Goal: Information Seeking & Learning: Check status

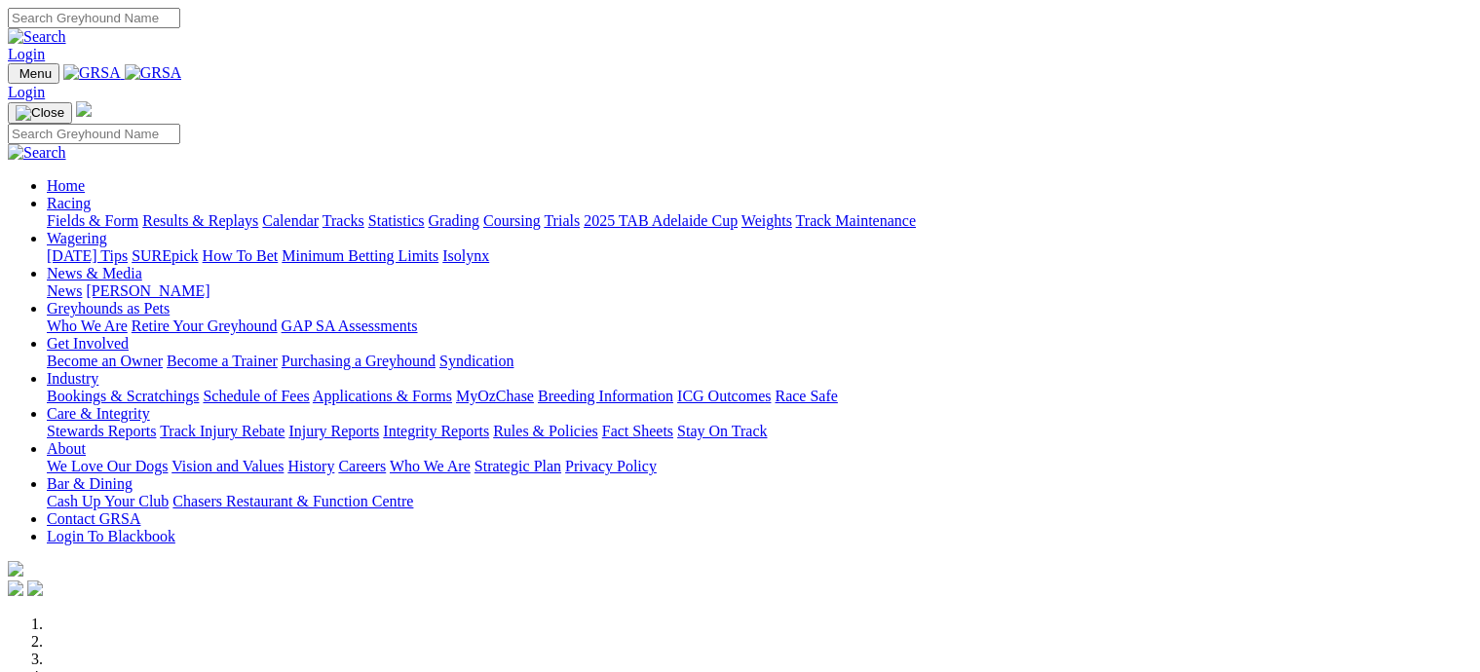
scroll to position [584, 0]
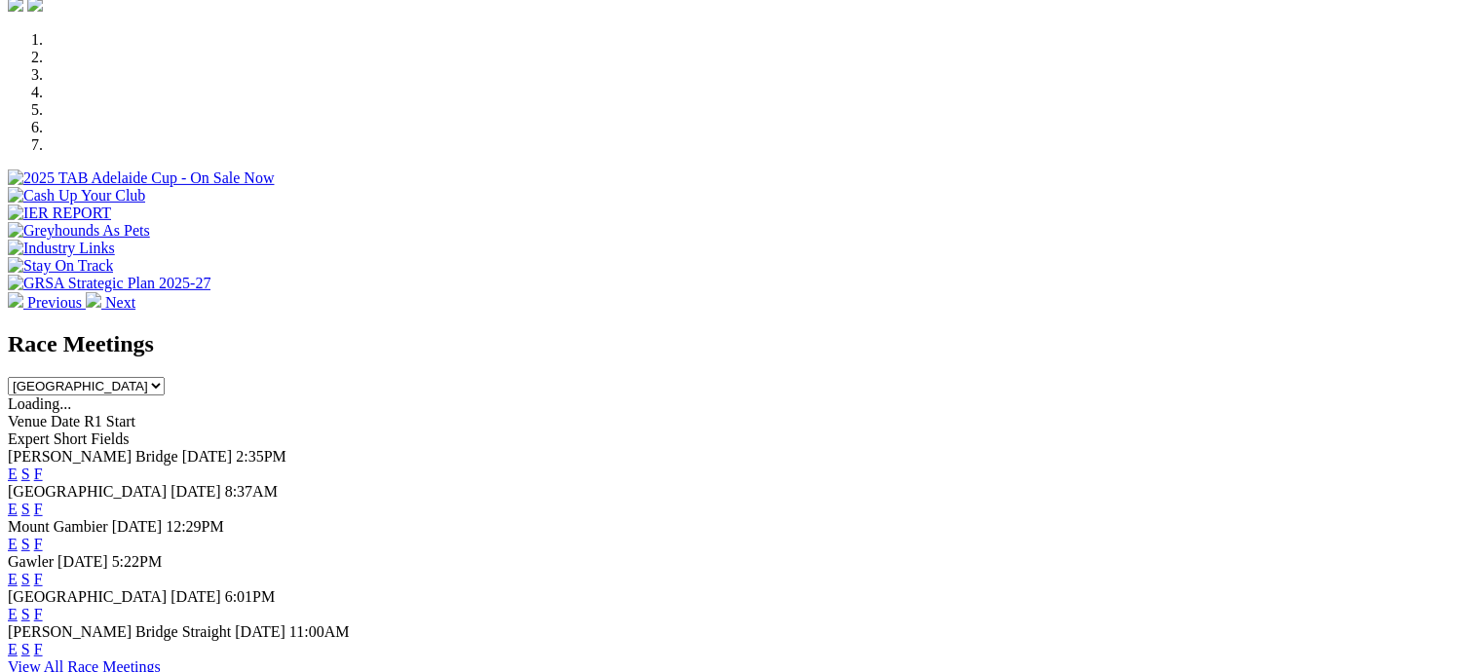
click at [43, 501] on link "F" at bounding box center [38, 509] width 9 height 17
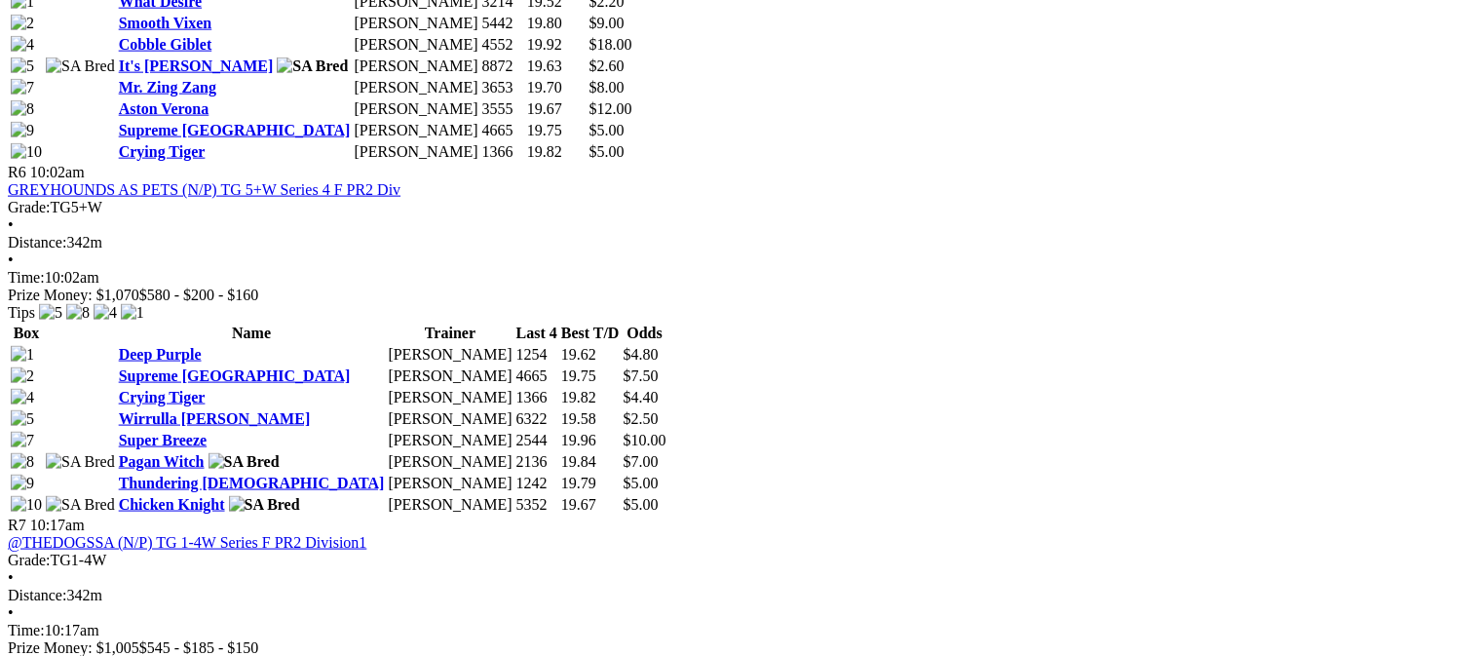
scroll to position [2630, 0]
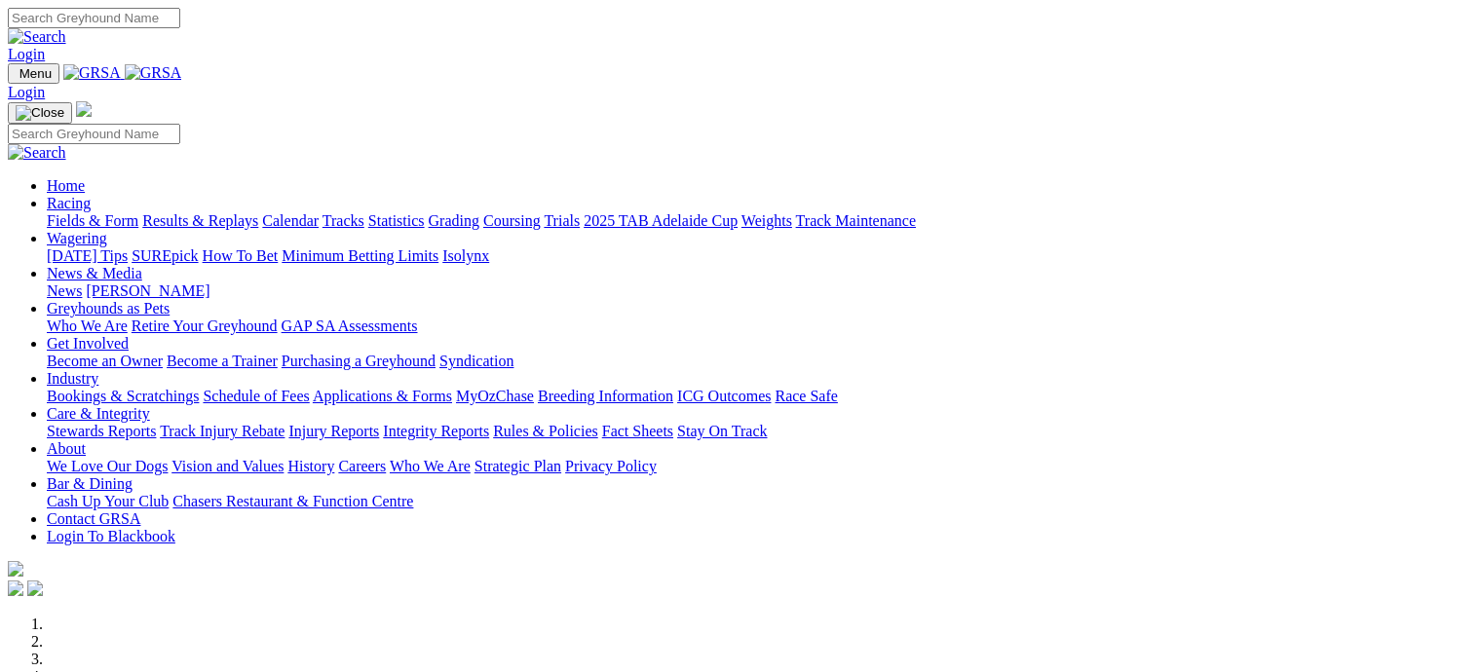
scroll to position [584, 0]
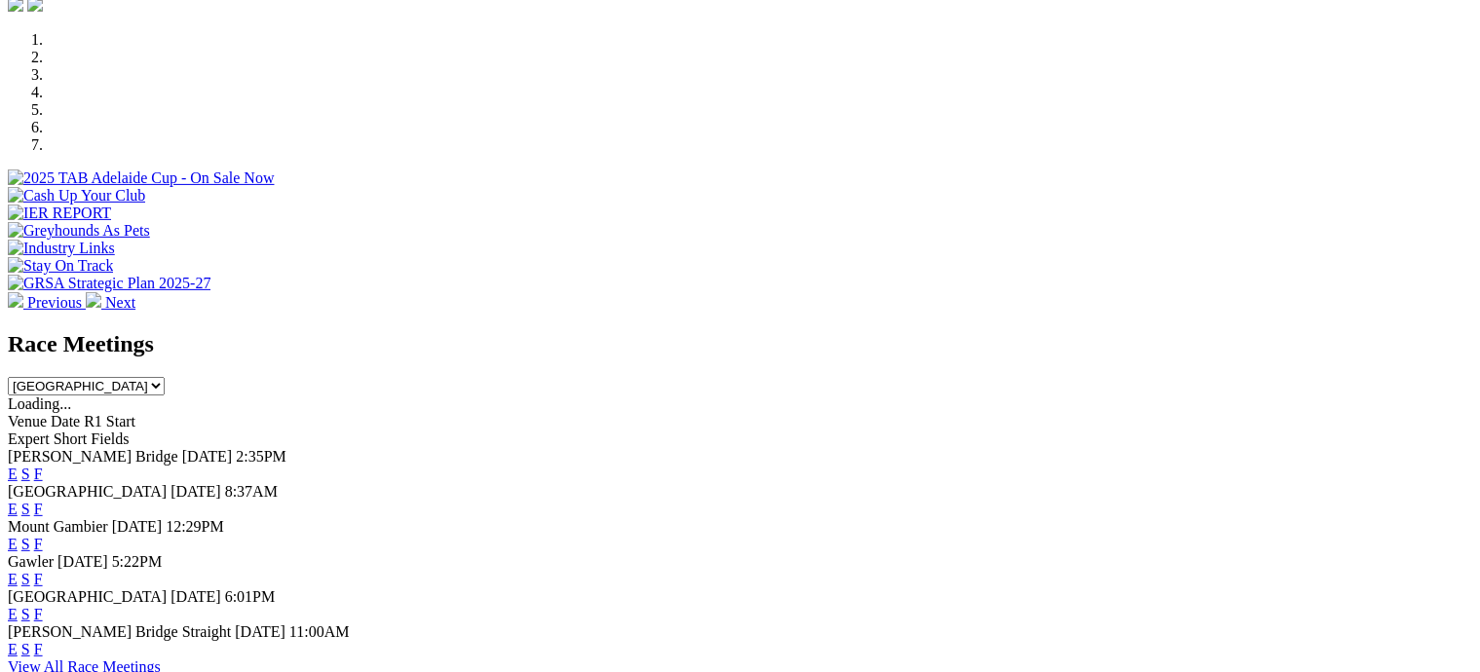
drag, startPoint x: 0, startPoint y: 0, endPoint x: 15, endPoint y: 173, distance: 174.0
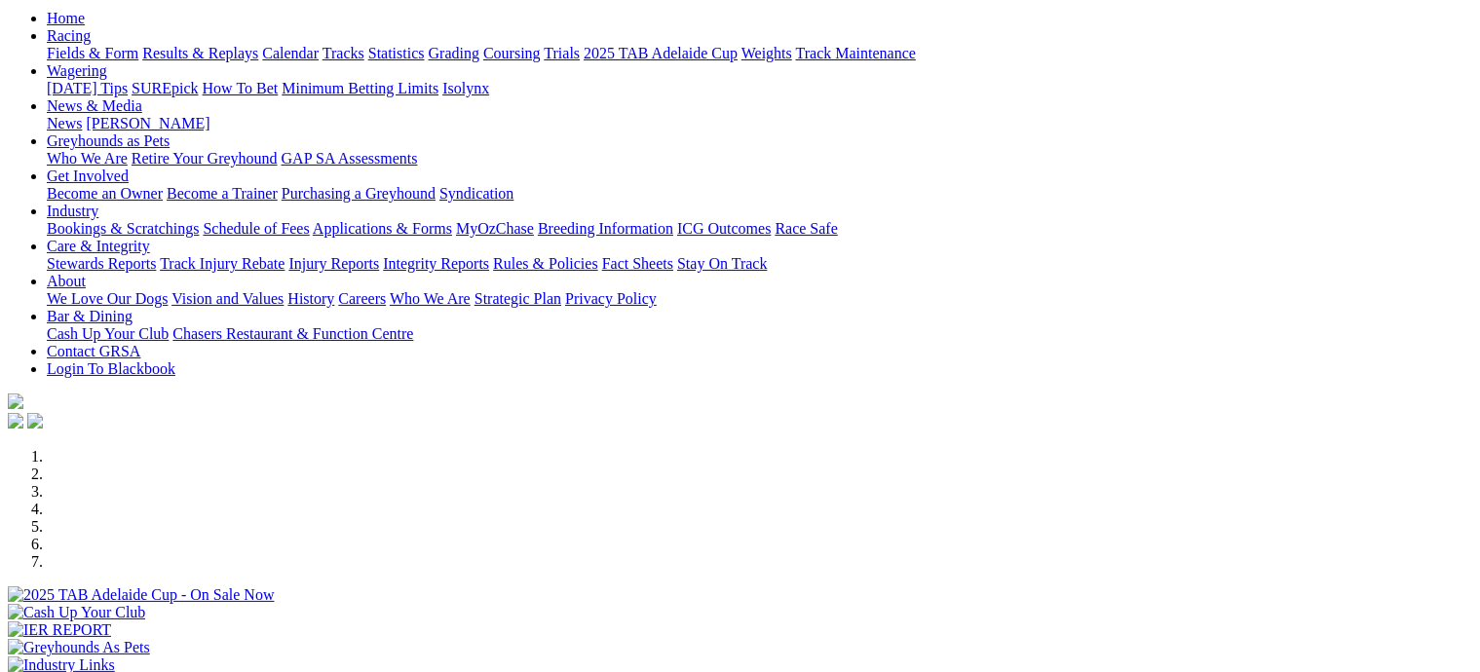
scroll to position [0, 0]
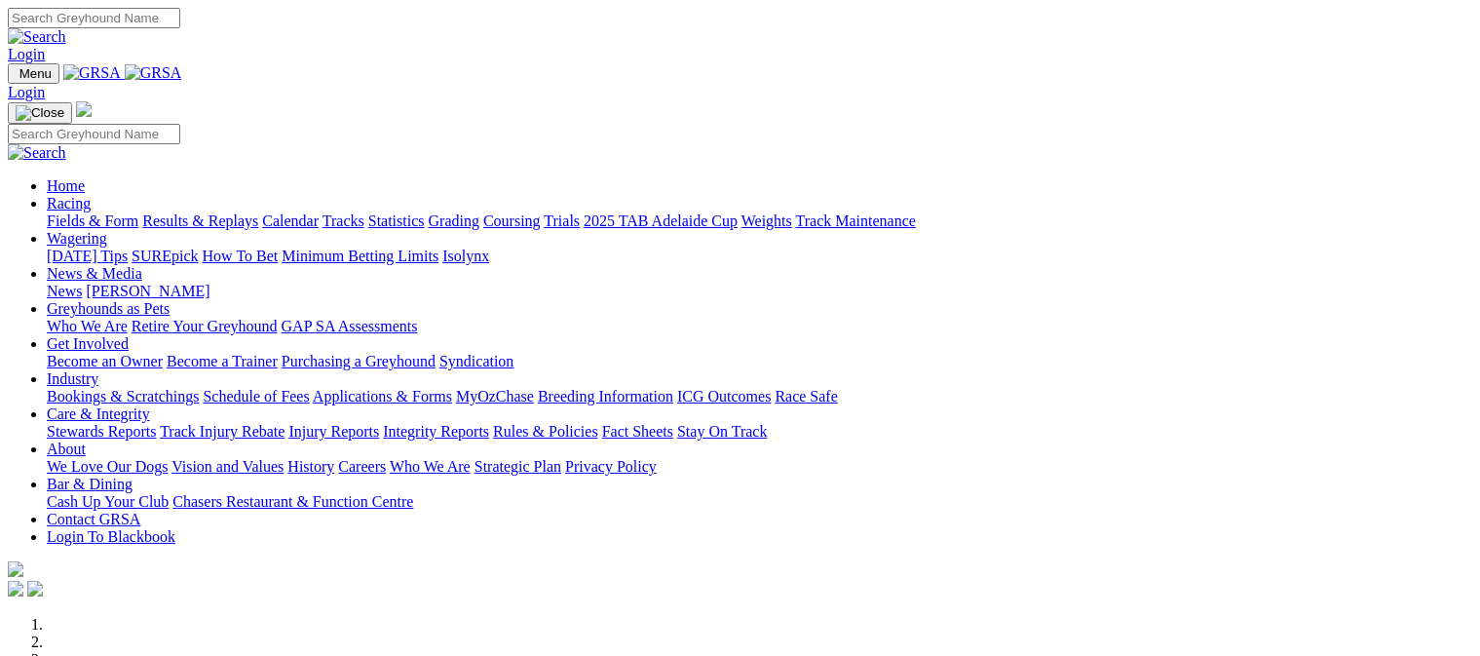
click at [258, 212] on link "Results & Replays" at bounding box center [200, 220] width 116 height 17
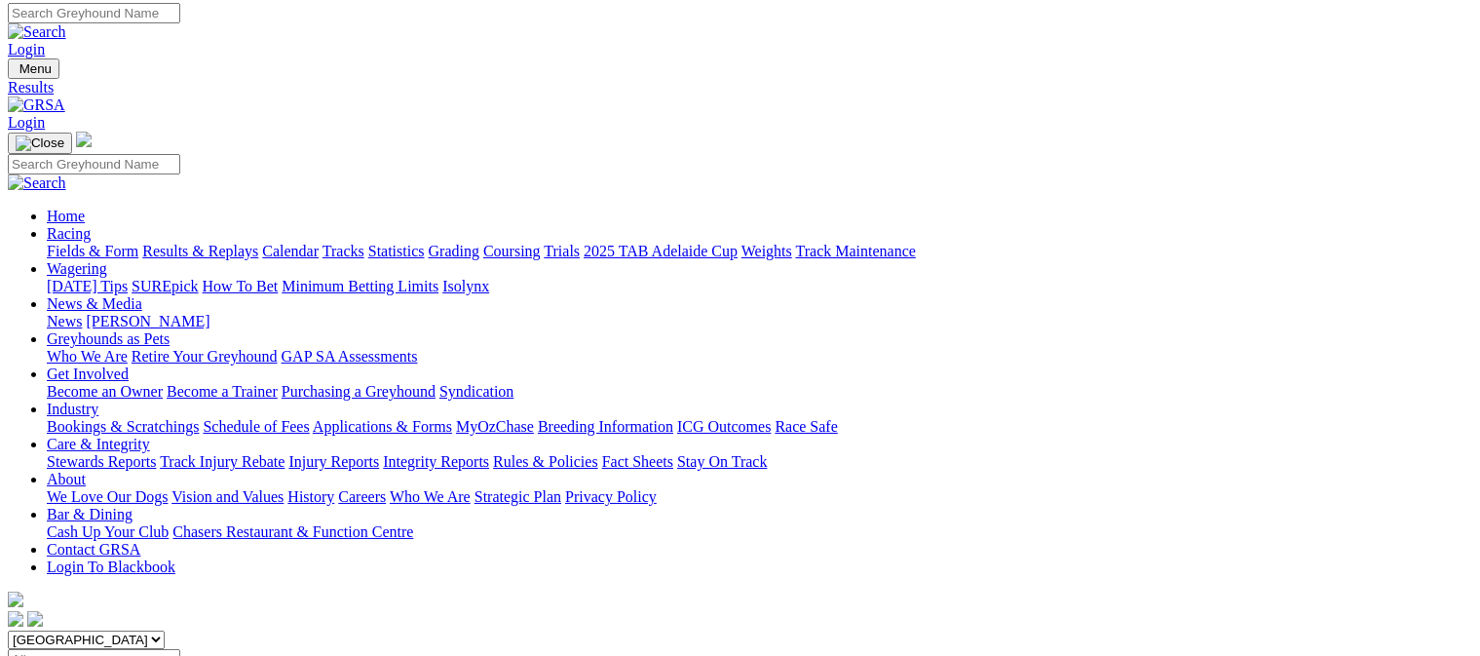
scroll to position [97, 0]
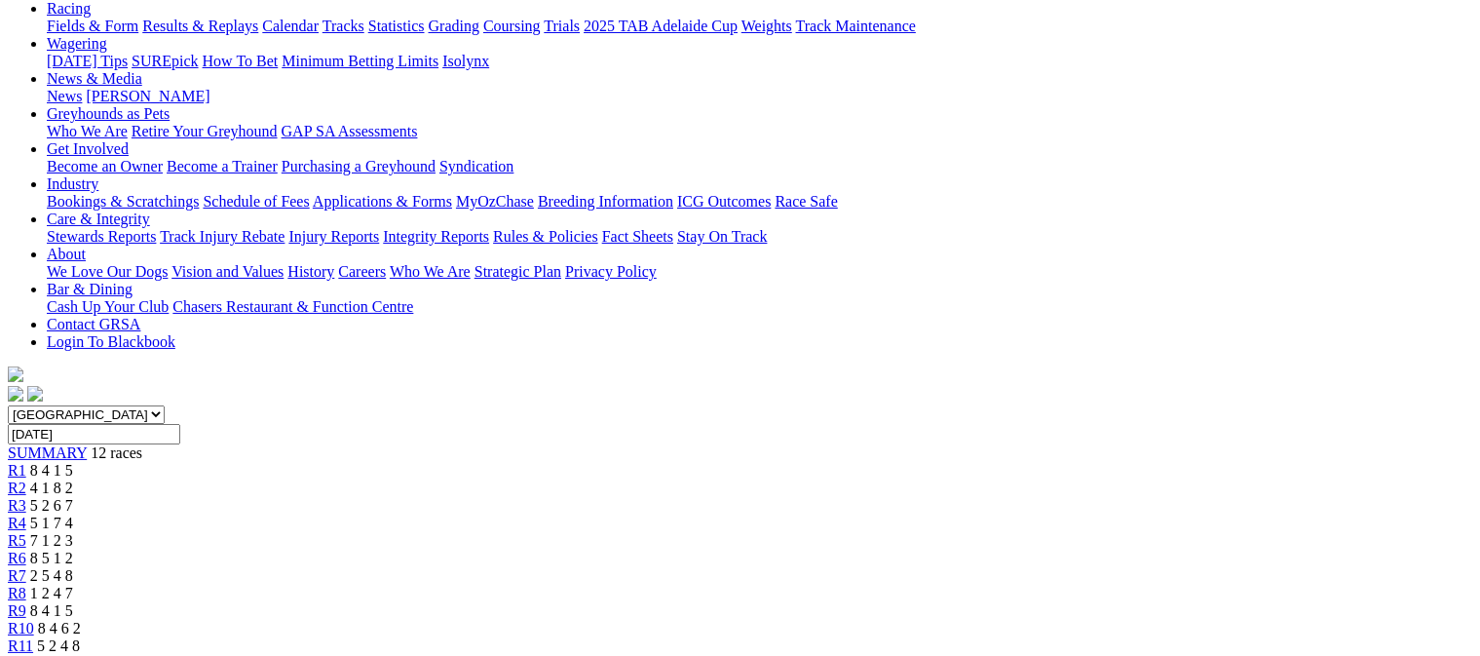
scroll to position [195, 0]
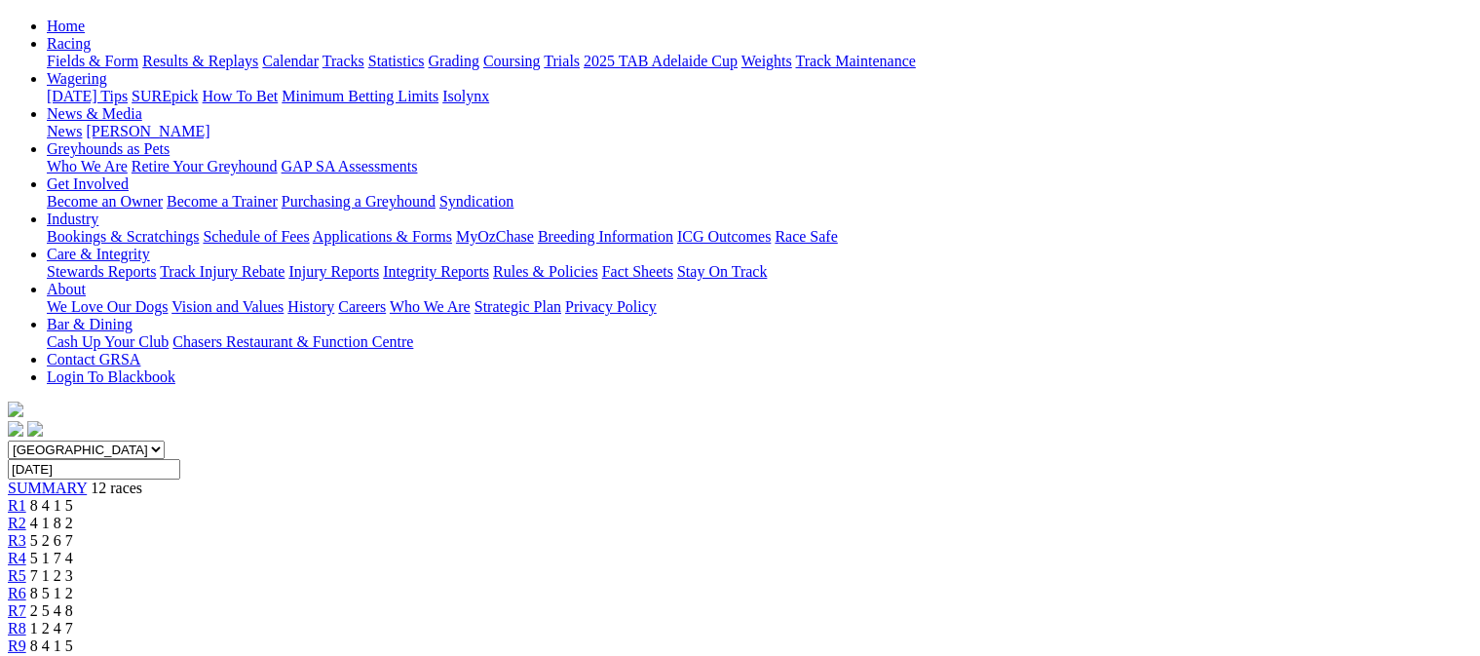
click at [73, 514] on span "4 1 8 2" at bounding box center [51, 522] width 43 height 17
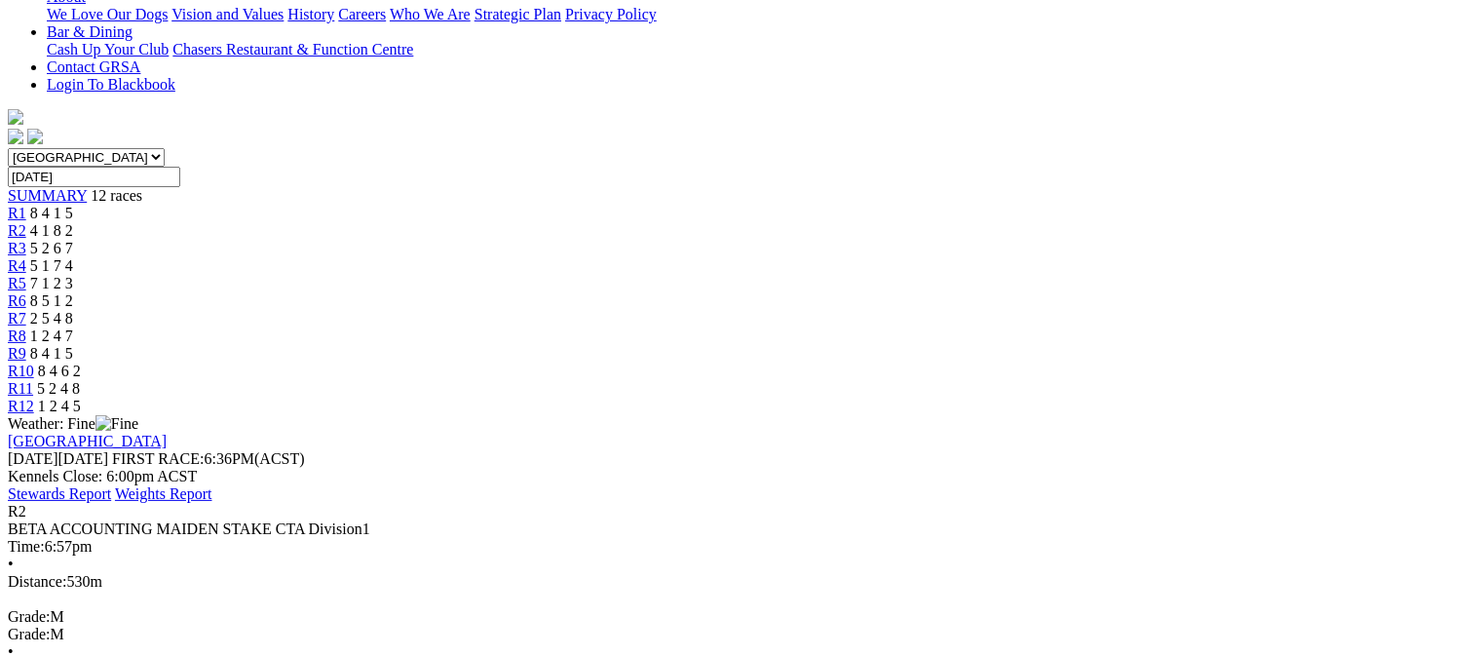
scroll to position [97, 0]
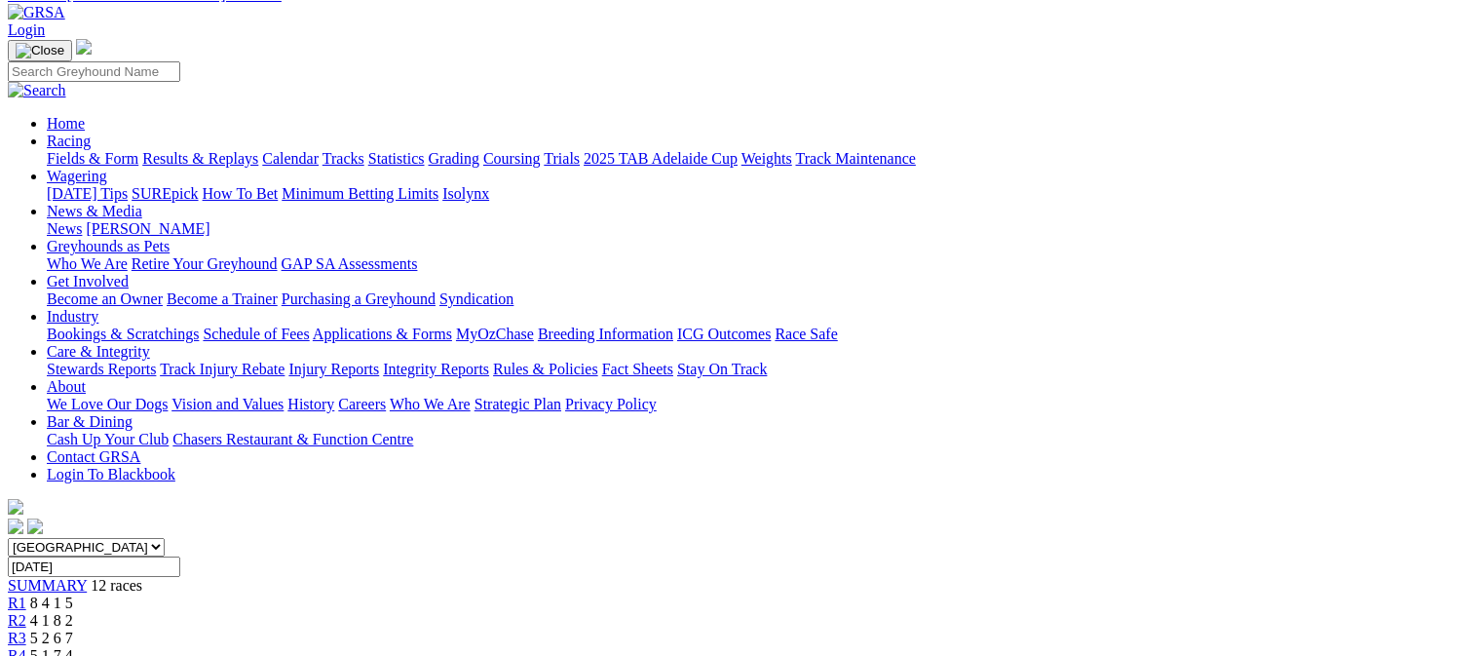
click at [505, 629] on div "R3 5 2 6 7" at bounding box center [740, 638] width 1464 height 18
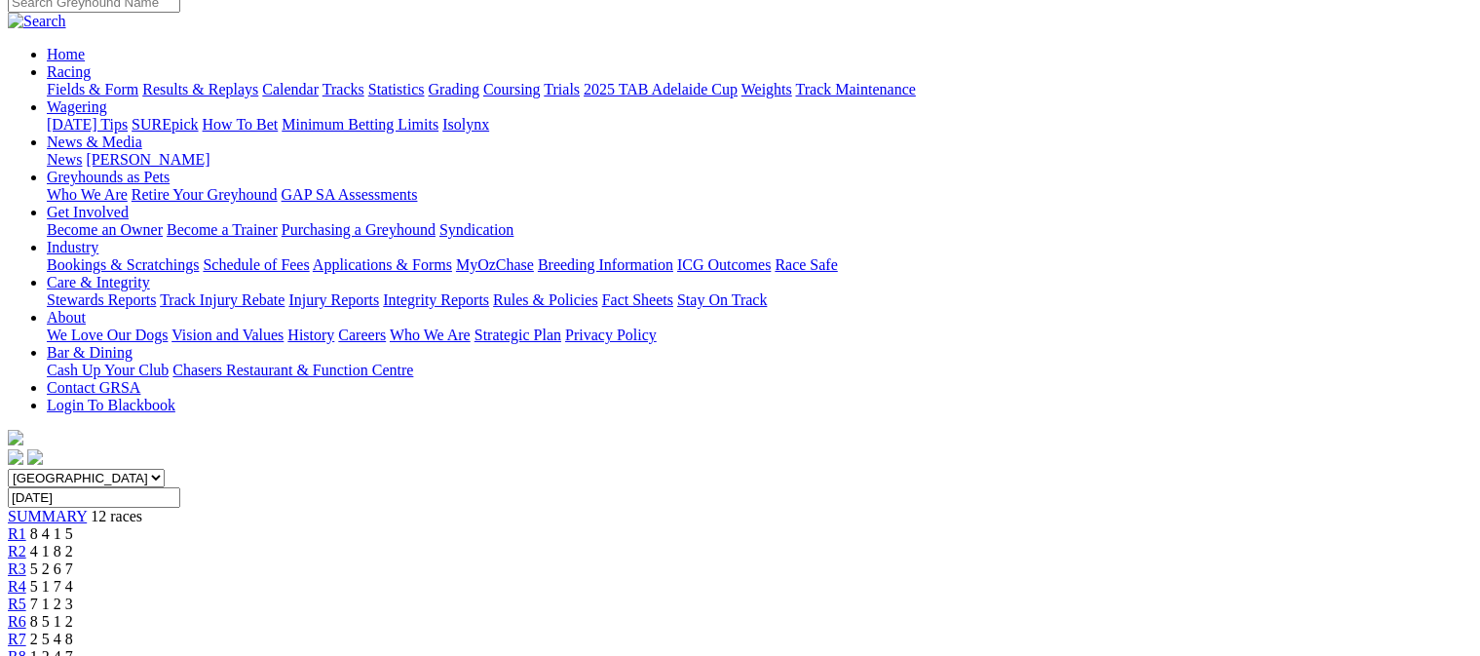
scroll to position [97, 0]
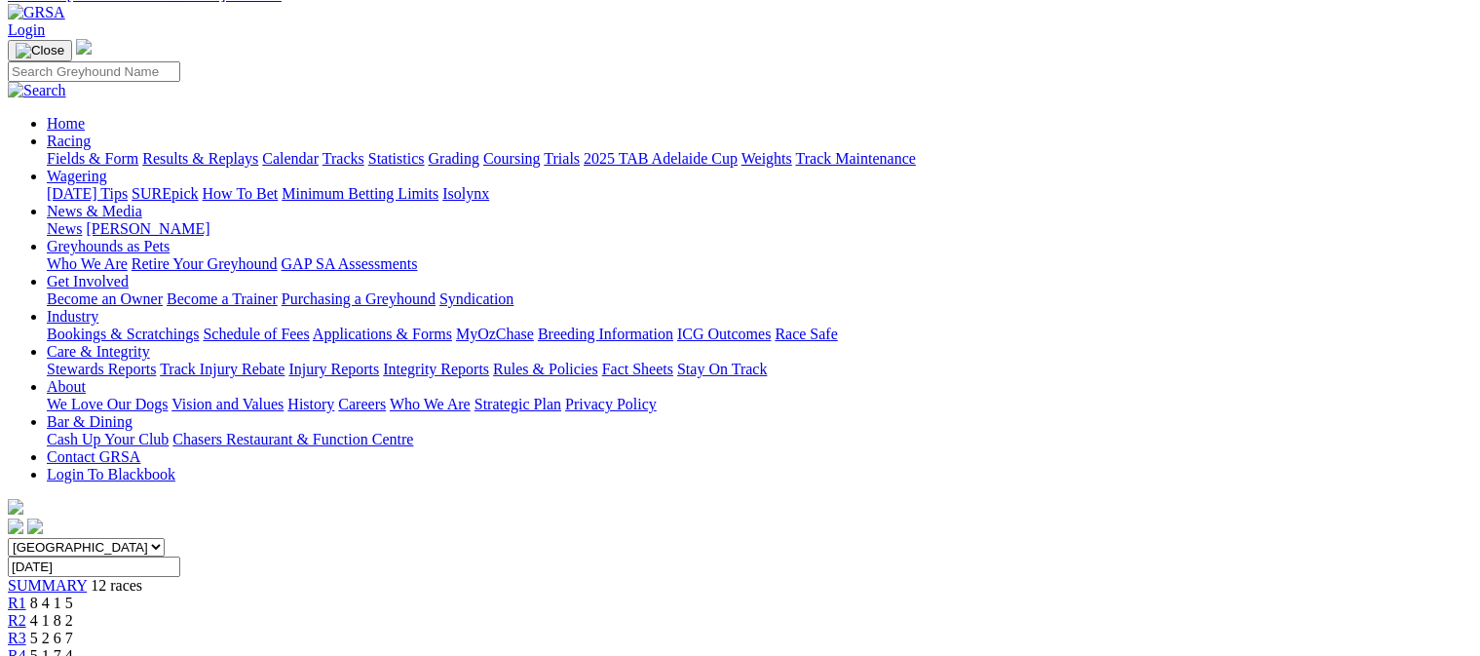
click at [583, 647] on div "R4 5 1 7 4" at bounding box center [740, 656] width 1464 height 18
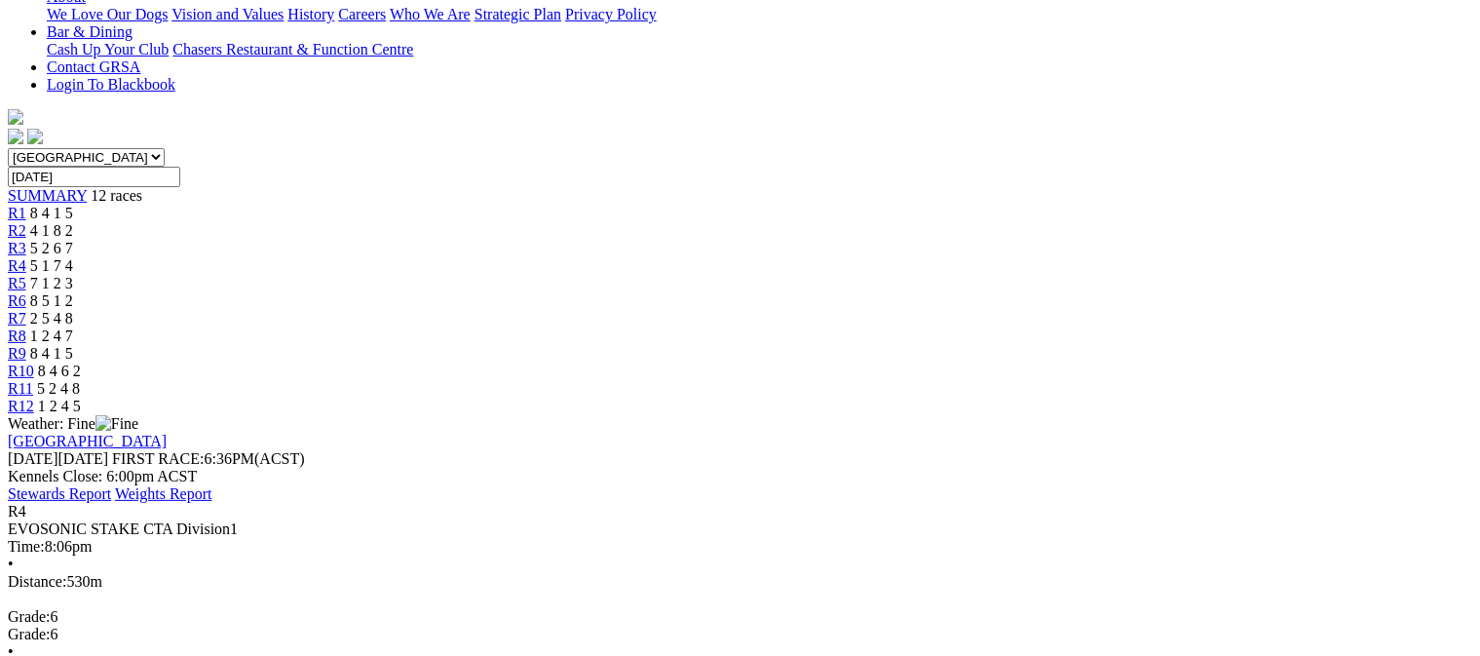
scroll to position [195, 0]
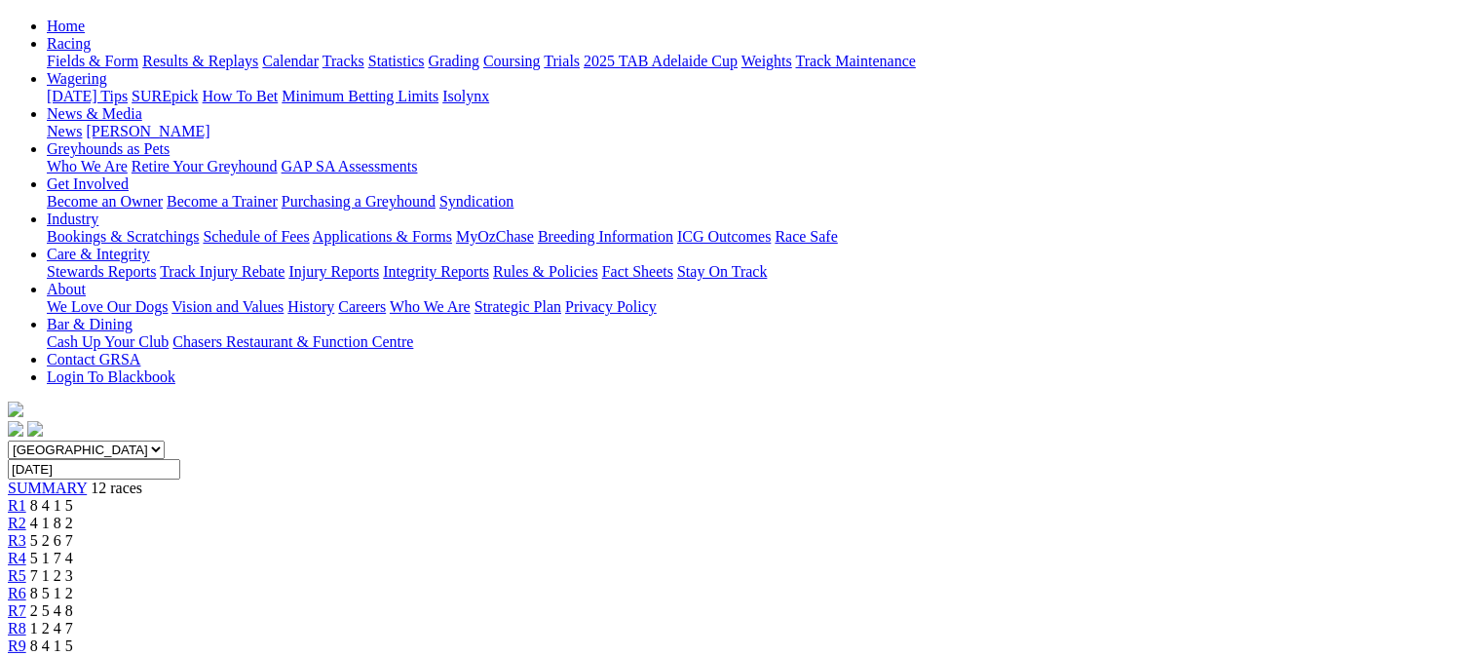
click at [73, 567] on span "7 1 2 3" at bounding box center [51, 575] width 43 height 17
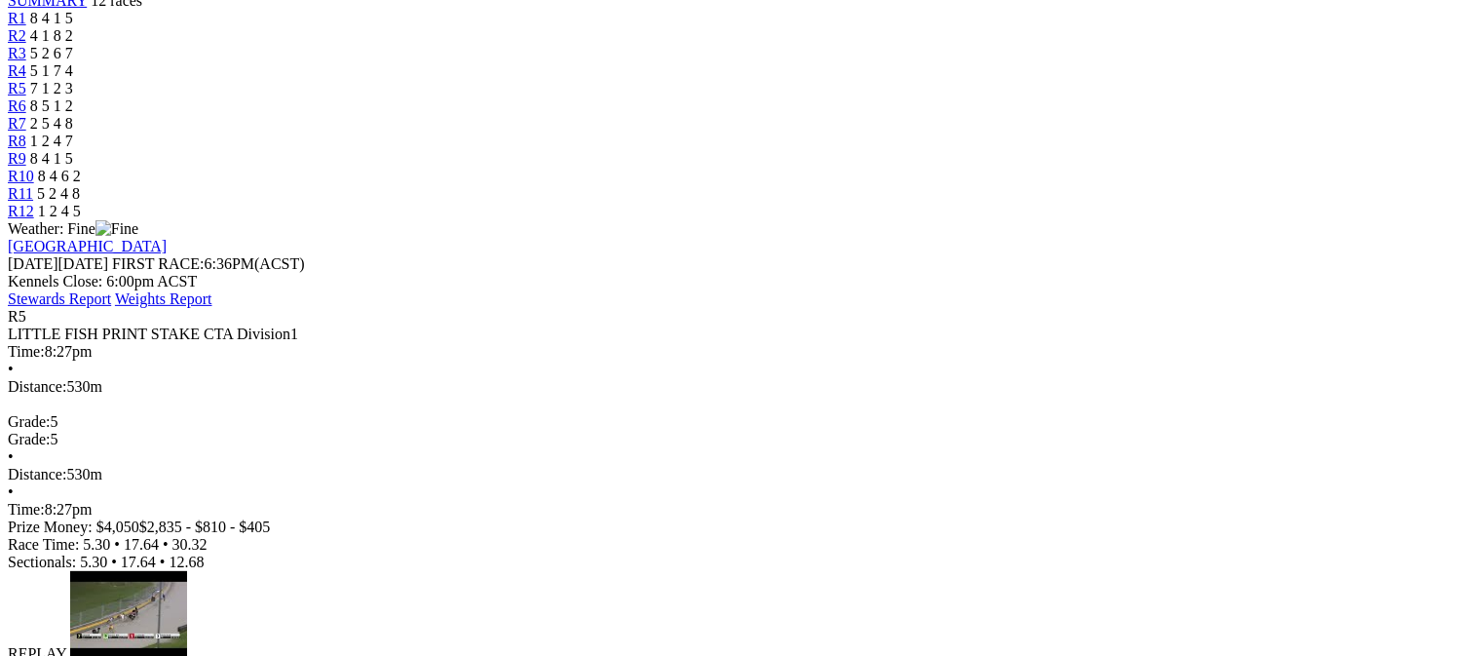
scroll to position [195, 0]
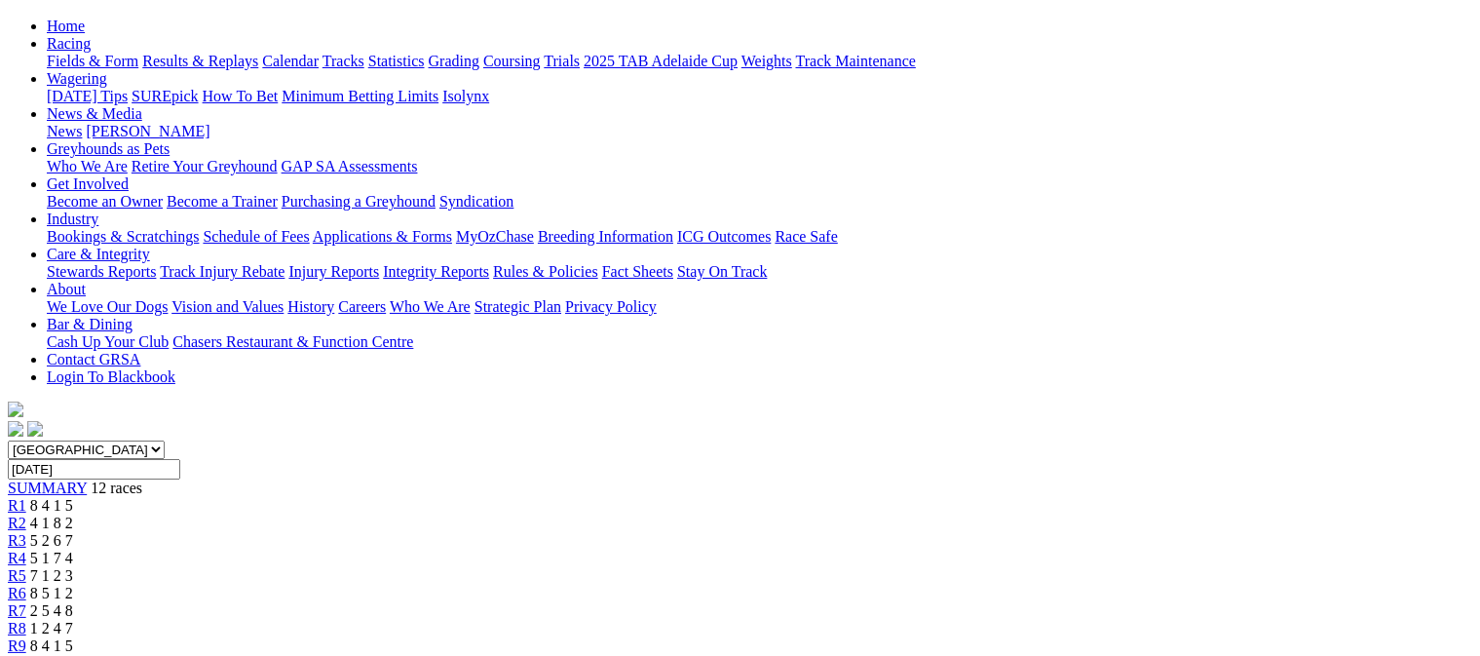
click at [73, 584] on span "8 5 1 2" at bounding box center [51, 592] width 43 height 17
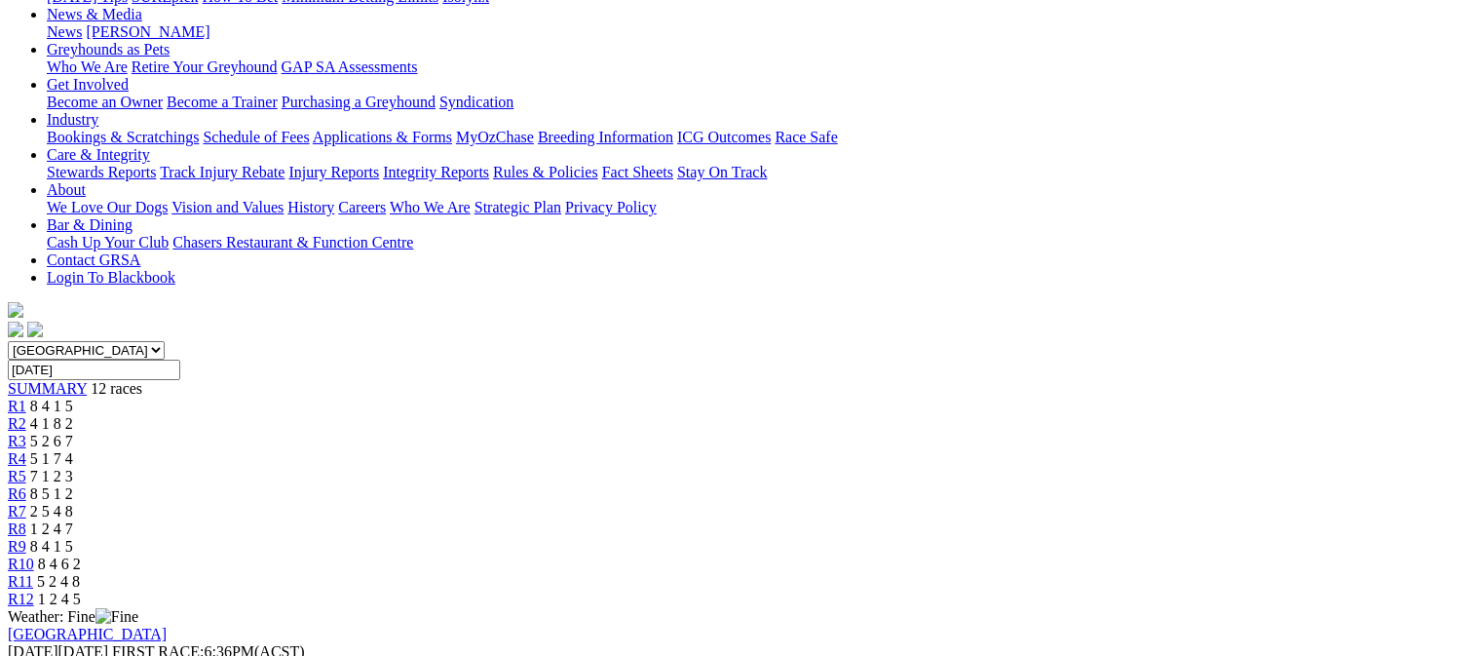
scroll to position [292, 0]
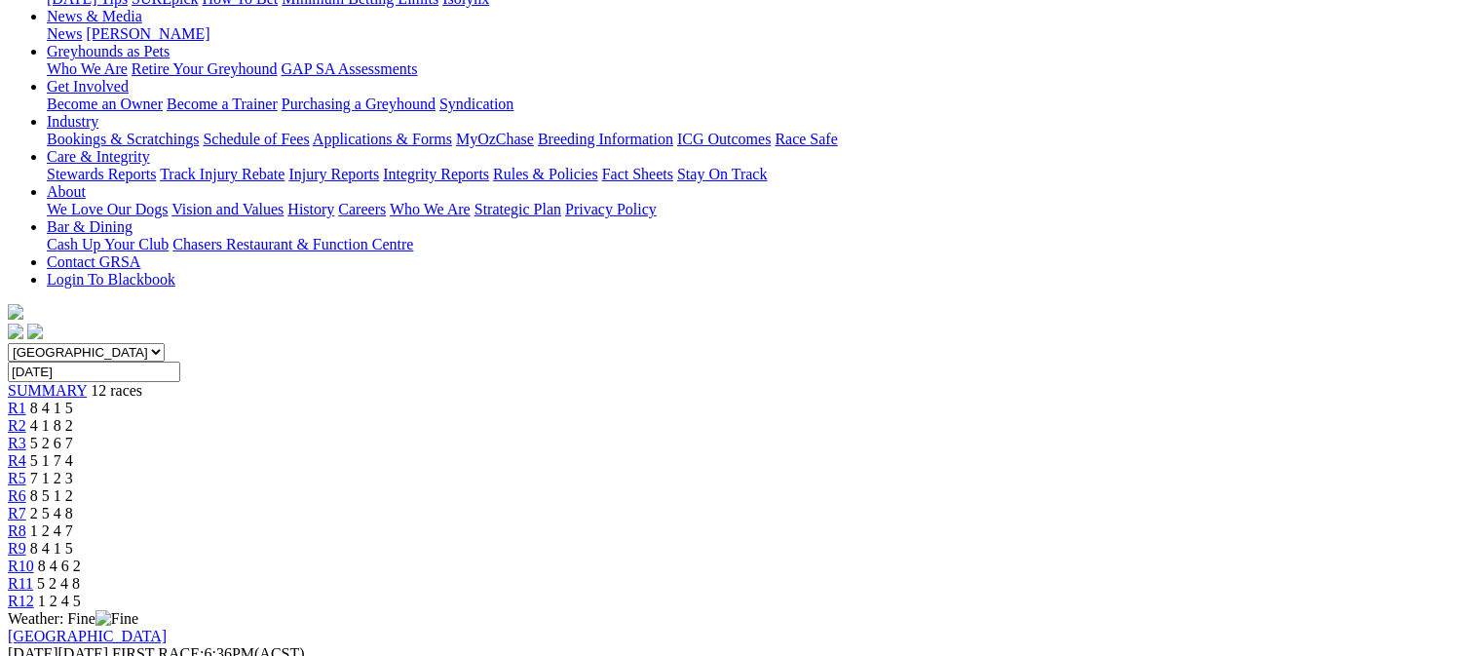
click at [73, 505] on span "2 5 4 8" at bounding box center [51, 513] width 43 height 17
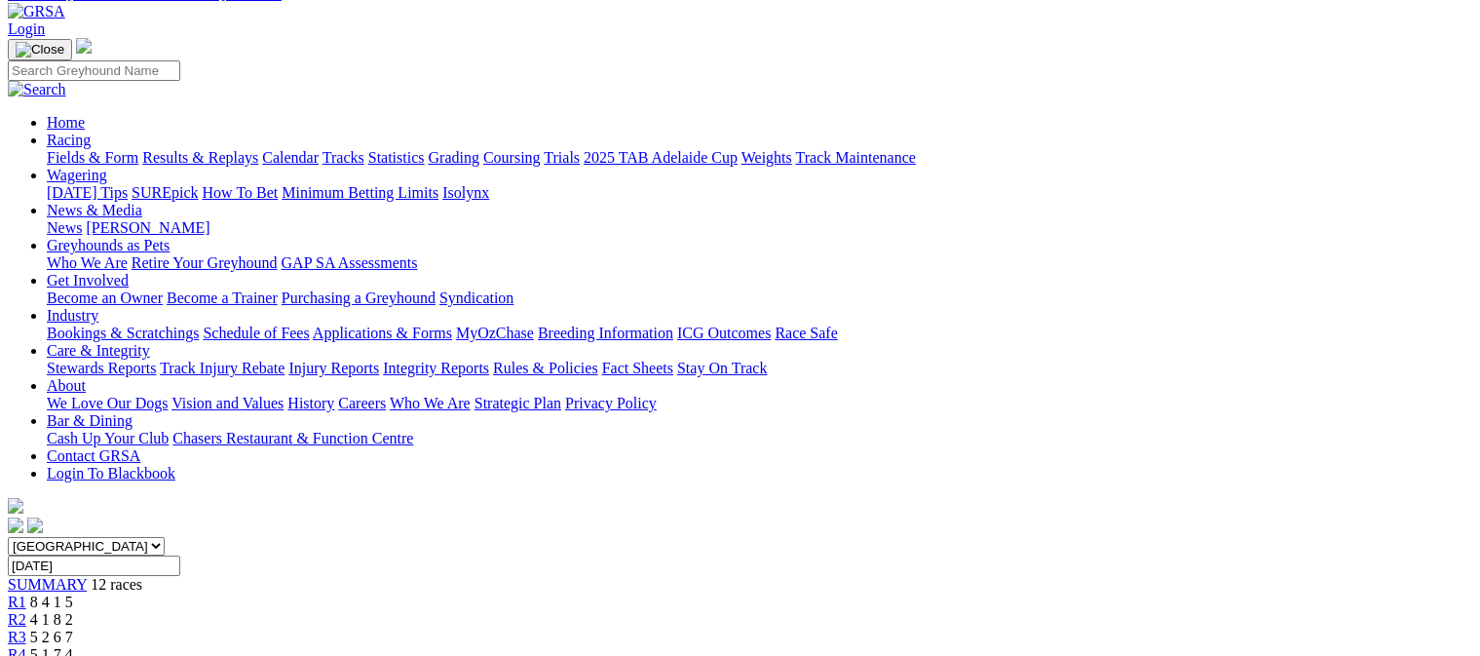
scroll to position [97, 0]
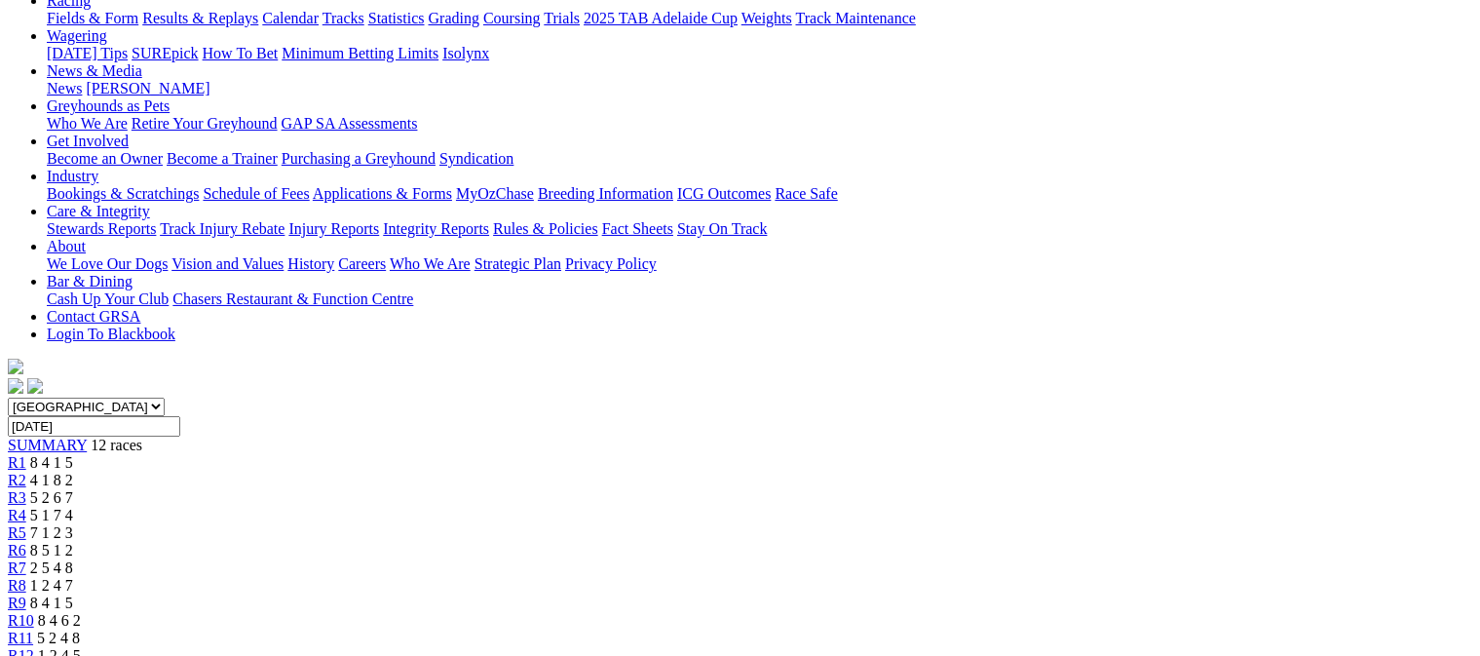
scroll to position [97, 0]
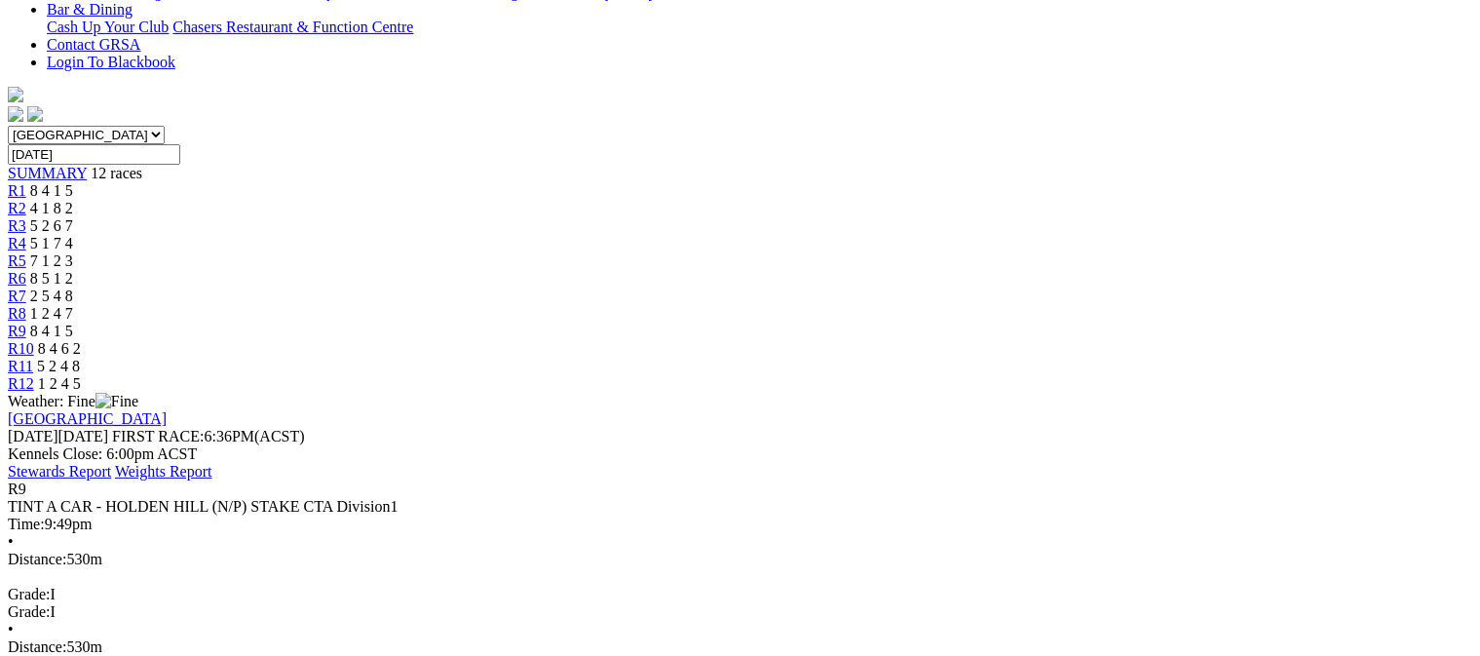
scroll to position [292, 0]
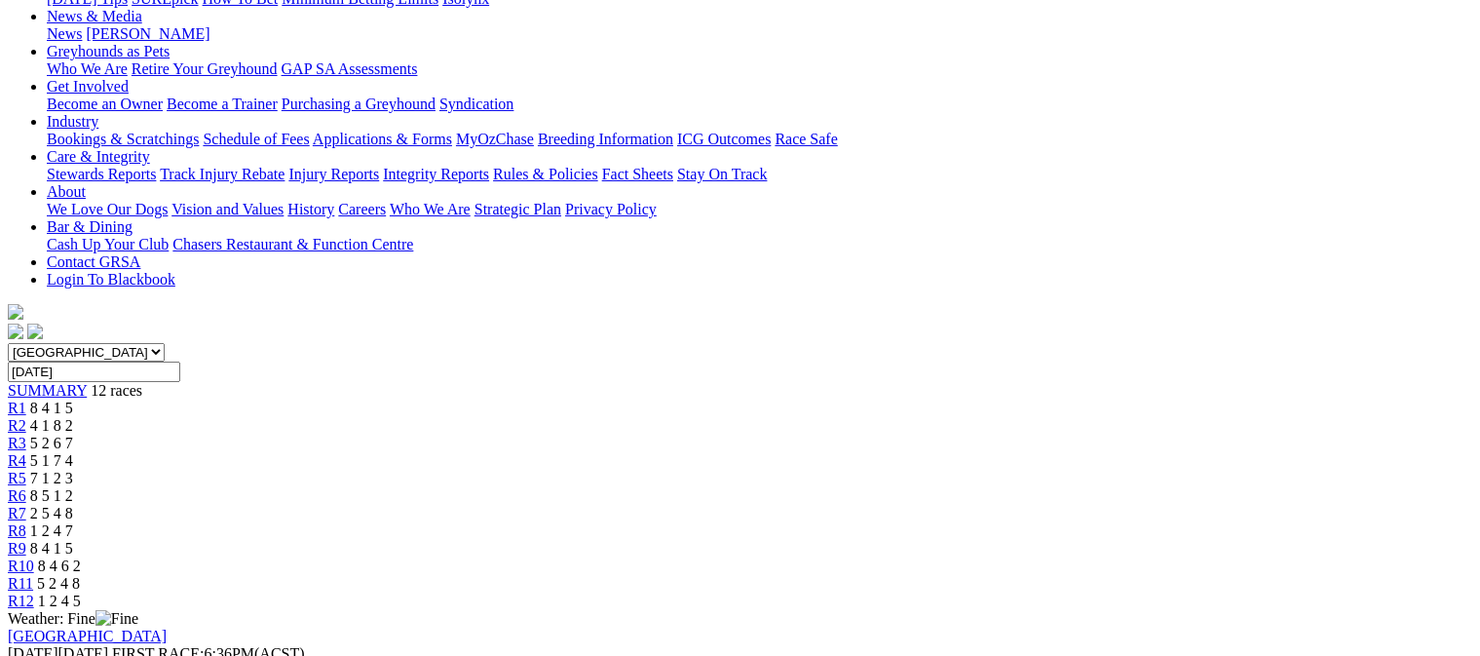
click at [81, 557] on span "8 4 6 2" at bounding box center [59, 565] width 43 height 17
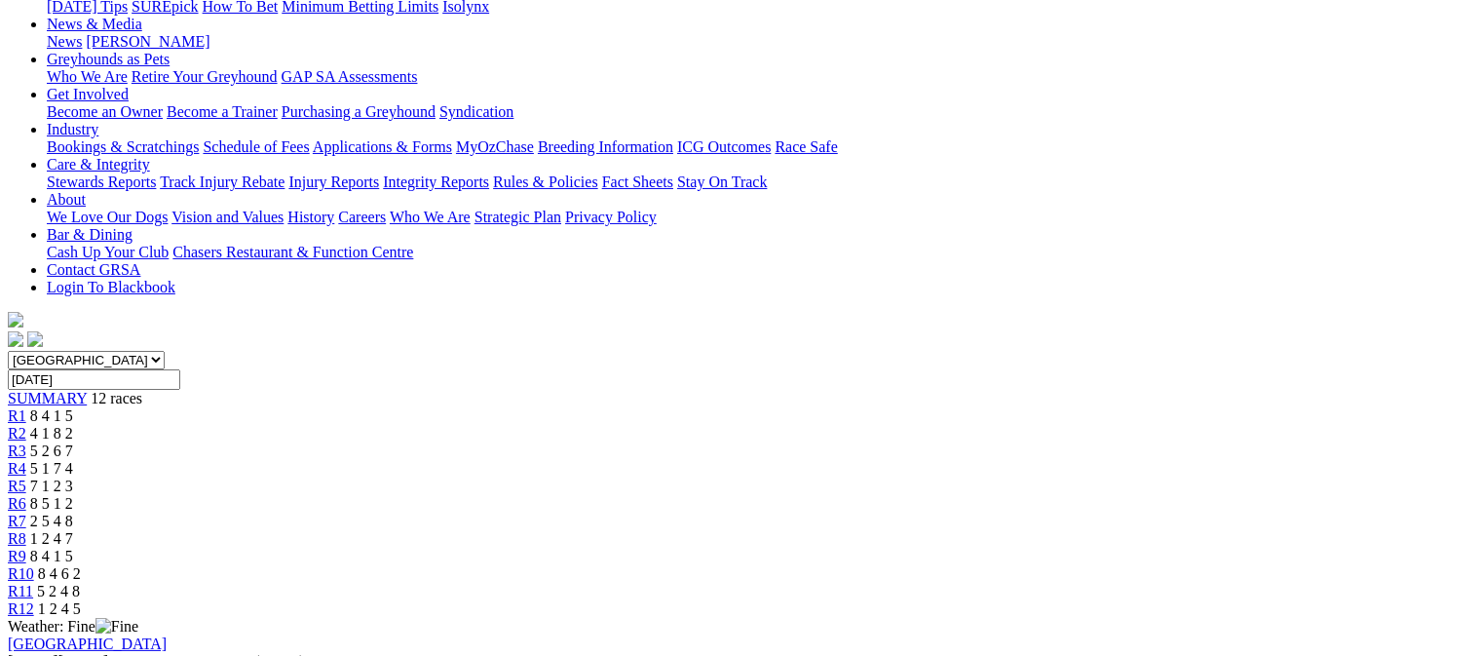
scroll to position [97, 0]
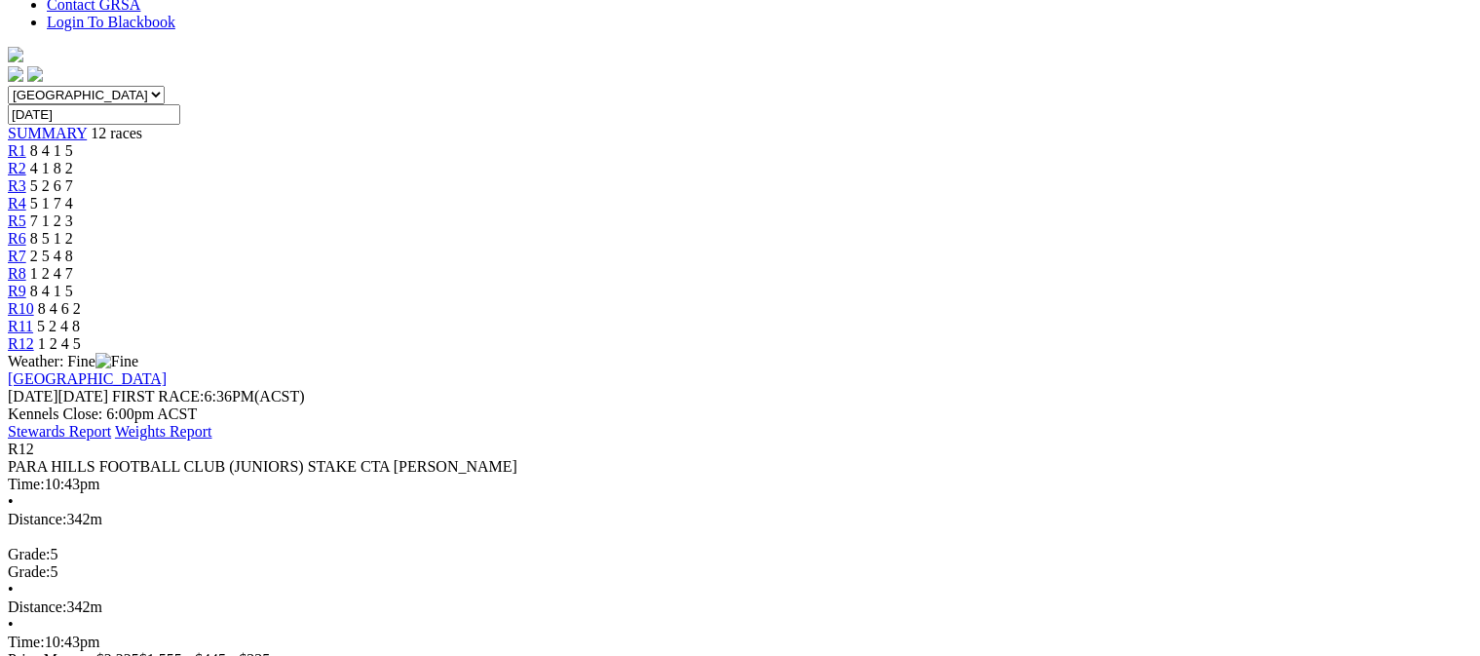
scroll to position [584, 0]
